Goal: Navigation & Orientation: Go to known website

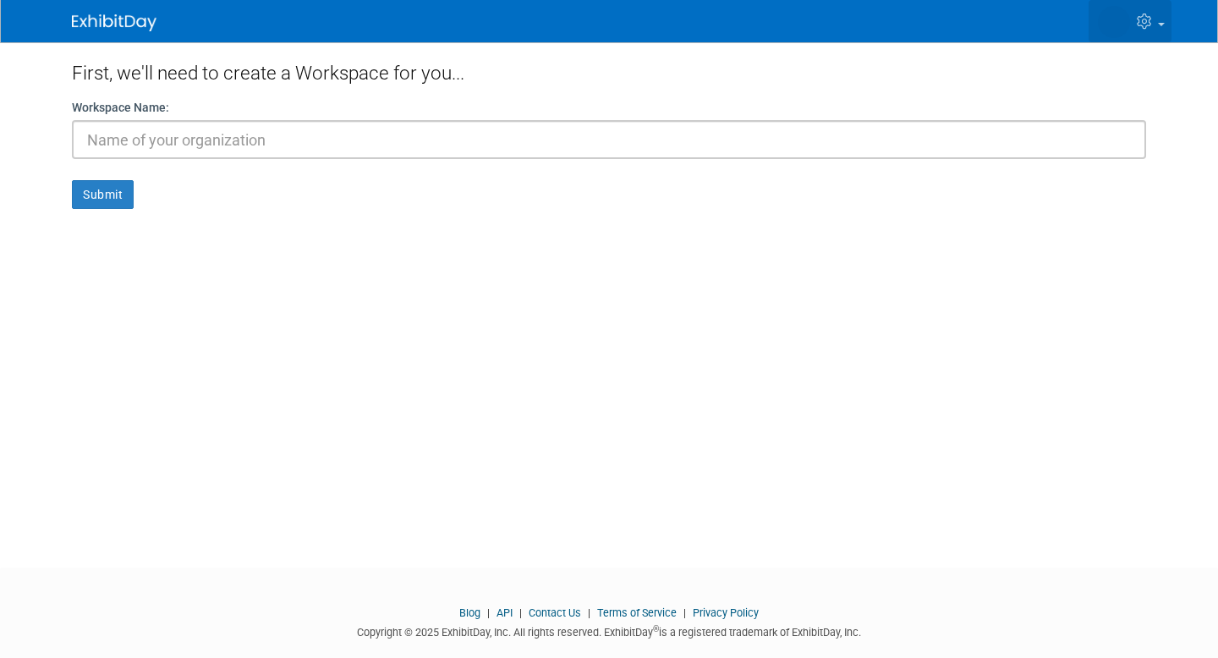
click at [1140, 19] on icon at bounding box center [1146, 21] width 19 height 15
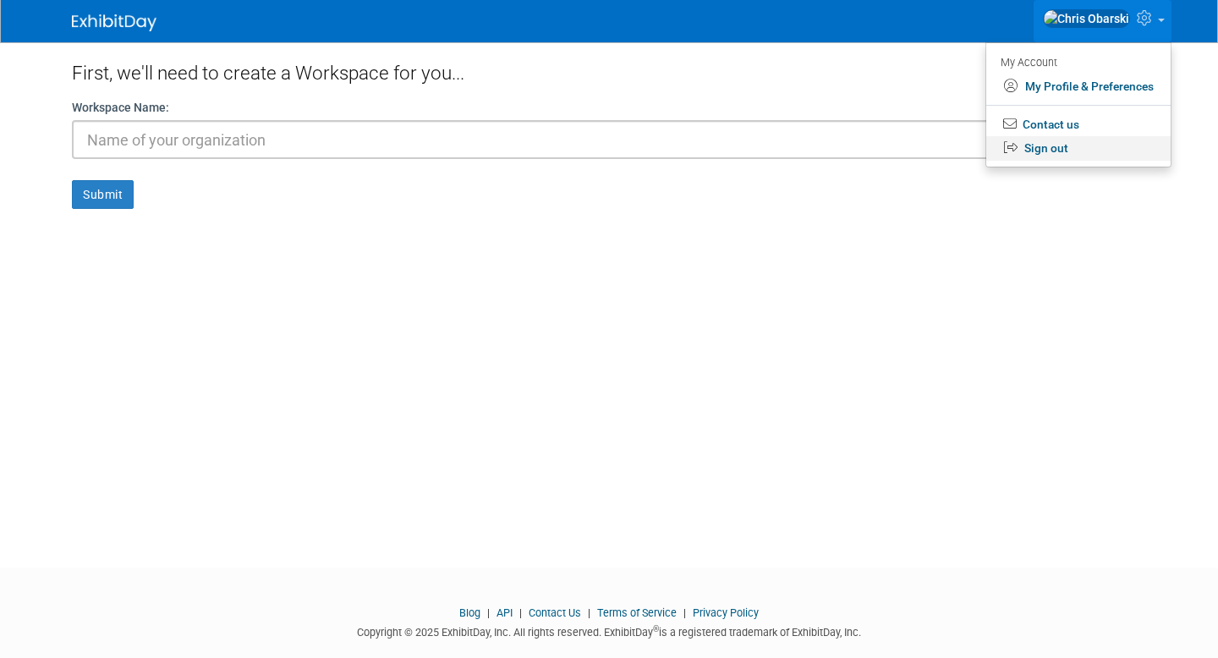
click at [1056, 147] on link "Sign out" at bounding box center [1078, 148] width 184 height 25
